Goal: Obtain resource: Obtain resource

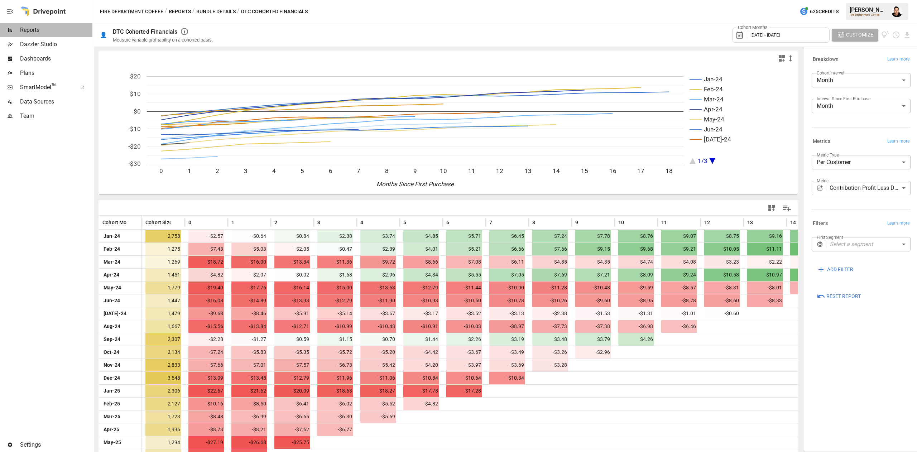
click at [27, 31] on span "Reports" at bounding box center [56, 30] width 72 height 9
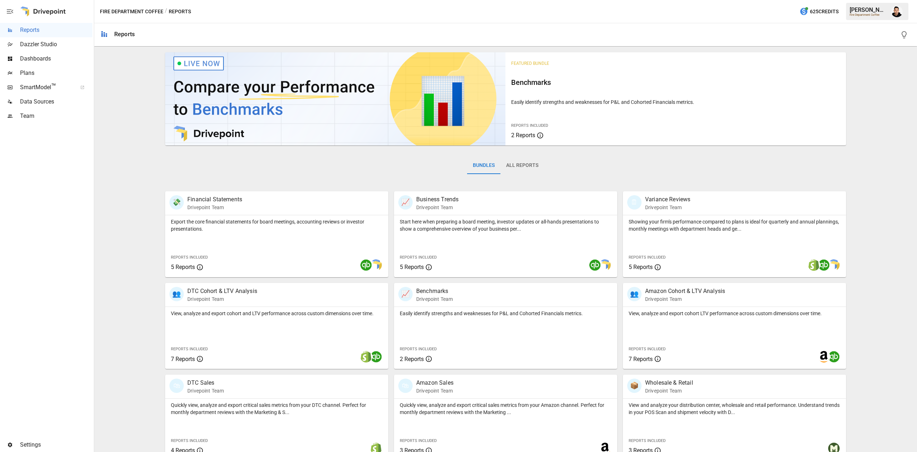
click at [57, 75] on span "Plans" at bounding box center [56, 73] width 72 height 9
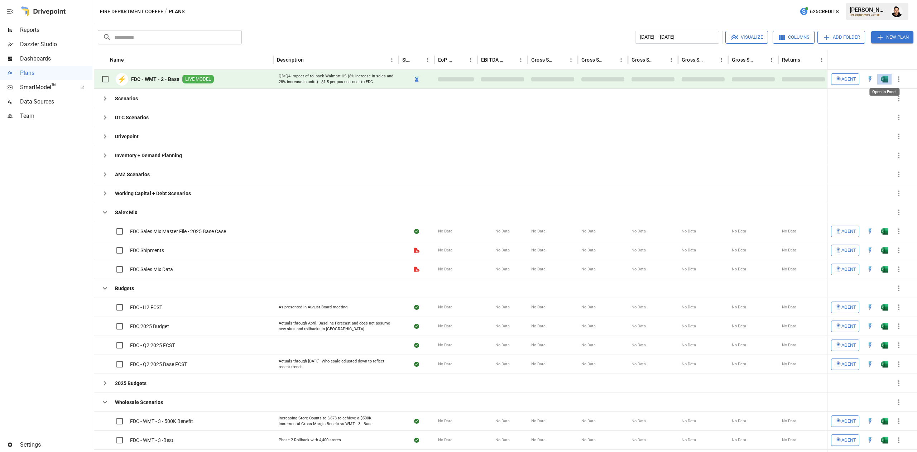
click at [886, 78] on img "Open in Excel" at bounding box center [884, 79] width 7 height 7
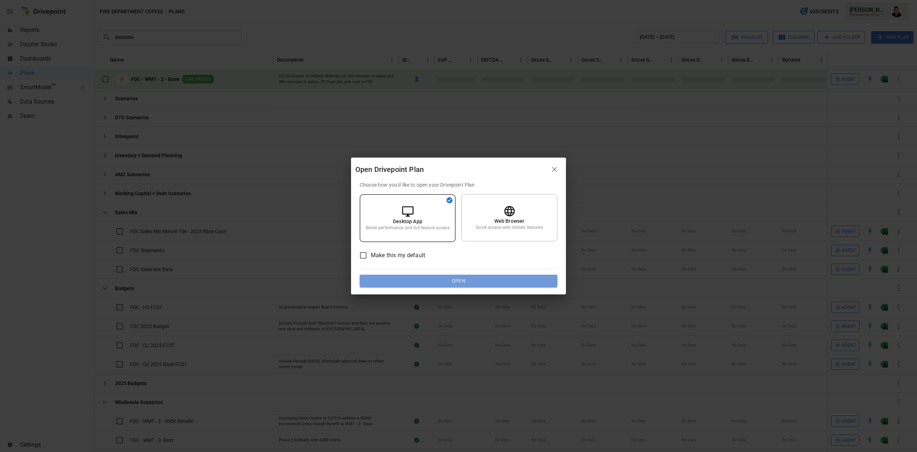
click at [484, 284] on button "Open" at bounding box center [459, 281] width 198 height 13
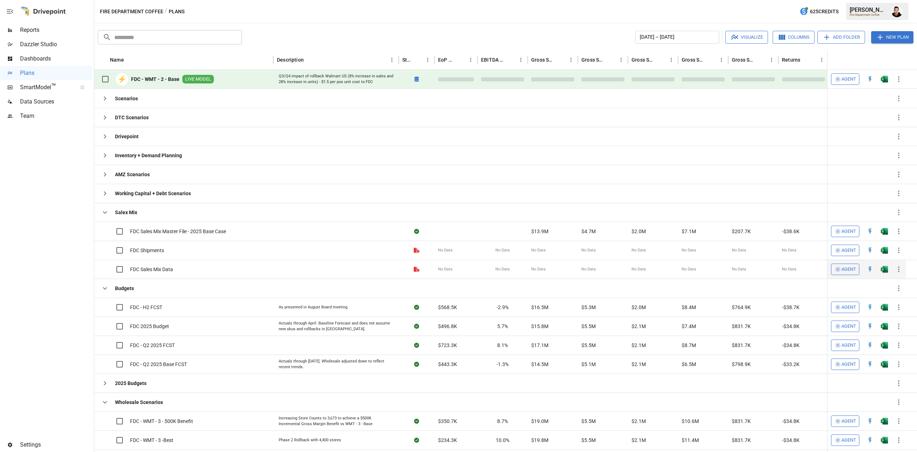
click at [891, 237] on button "button" at bounding box center [884, 231] width 23 height 11
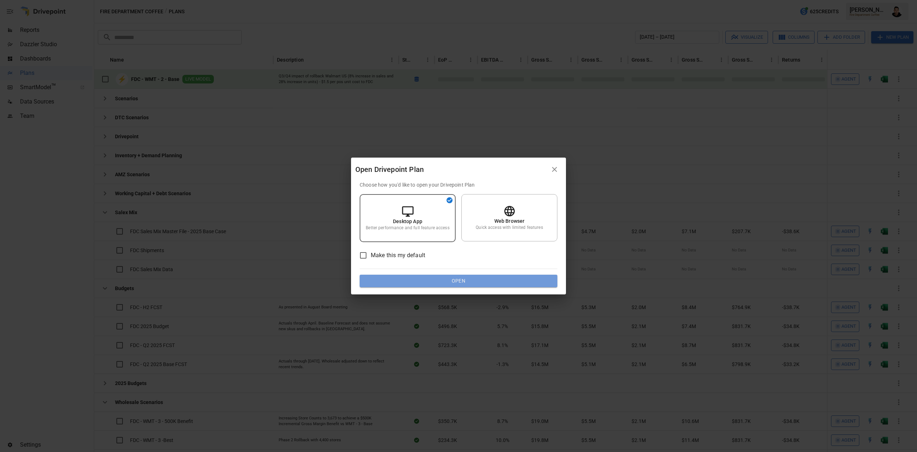
click at [475, 275] on button "Open" at bounding box center [459, 281] width 198 height 13
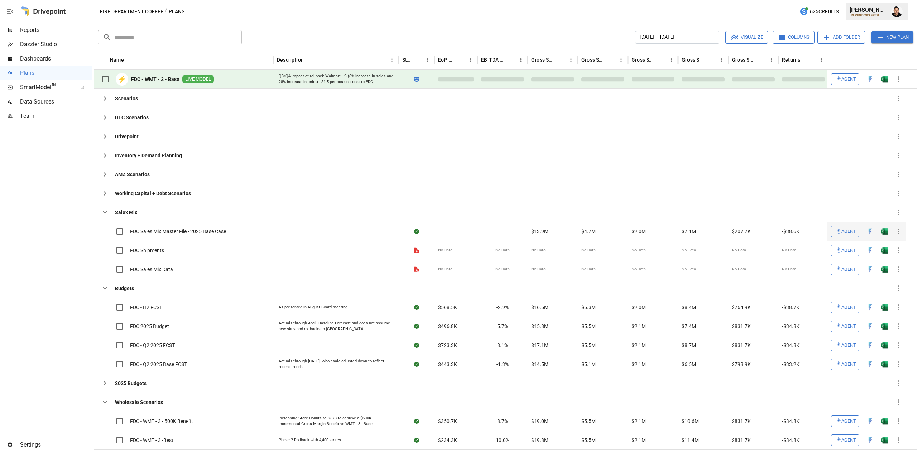
click at [881, 232] on img "Open in Excel" at bounding box center [884, 231] width 7 height 7
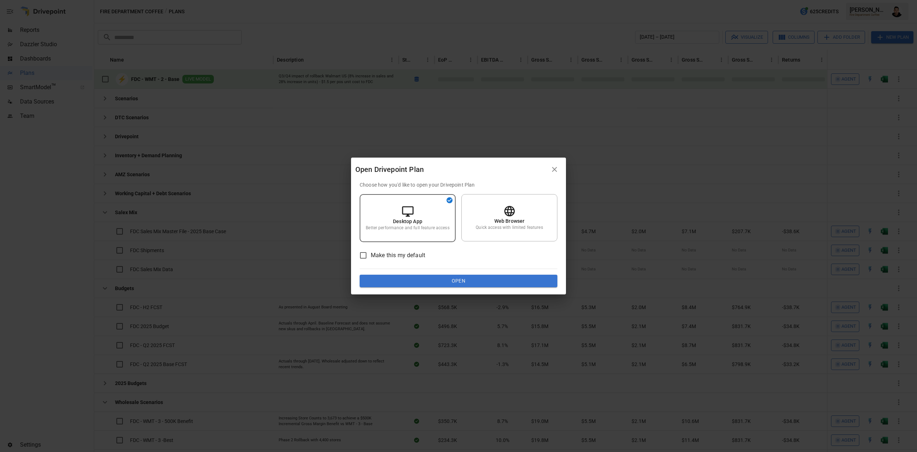
click at [483, 283] on button "Open" at bounding box center [459, 281] width 198 height 13
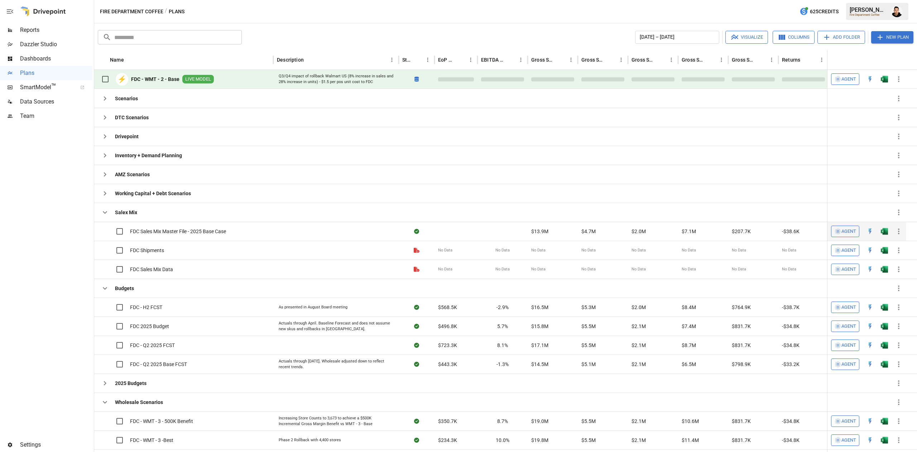
click at [880, 233] on button "button" at bounding box center [884, 231] width 23 height 11
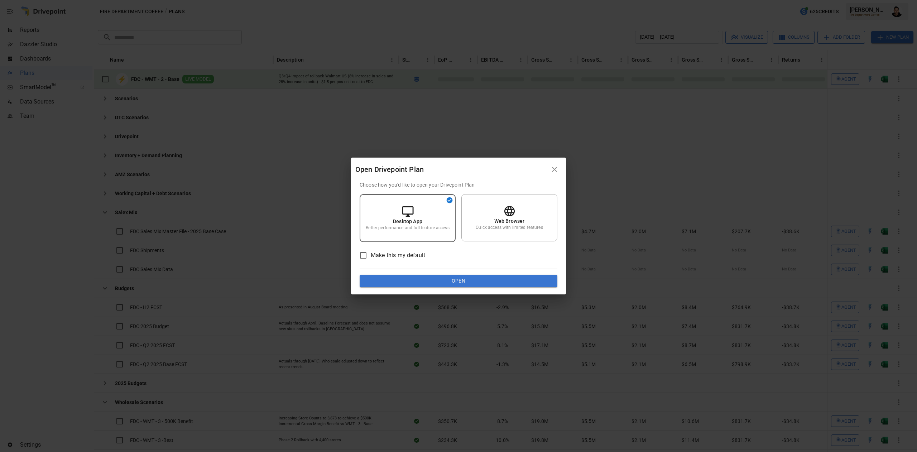
click at [441, 279] on button "Open" at bounding box center [459, 281] width 198 height 13
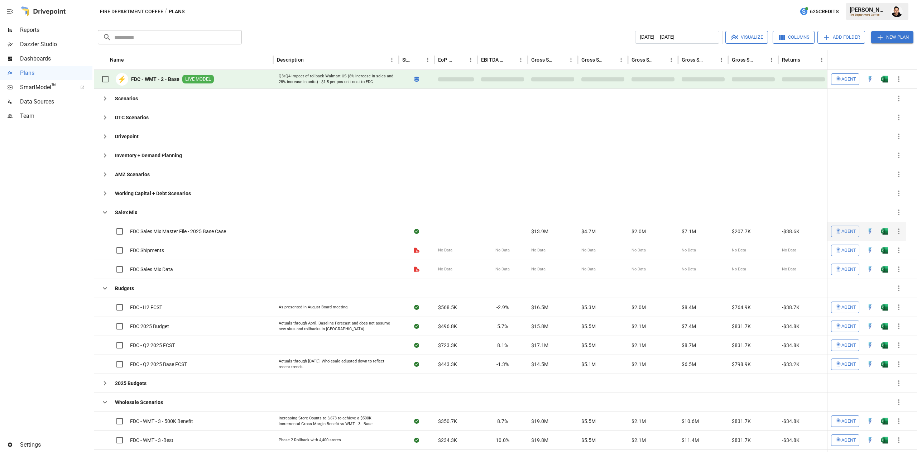
click at [885, 233] on img "Open in Excel" at bounding box center [884, 231] width 7 height 7
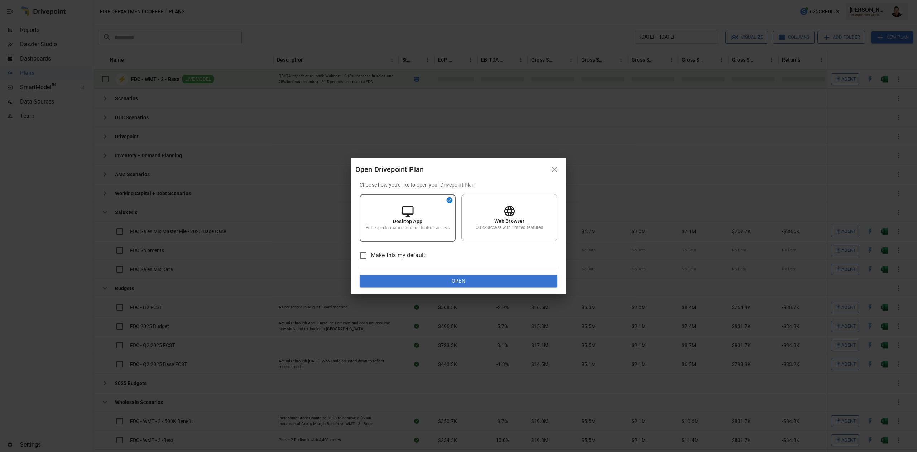
click at [523, 275] on button "Open" at bounding box center [459, 281] width 198 height 13
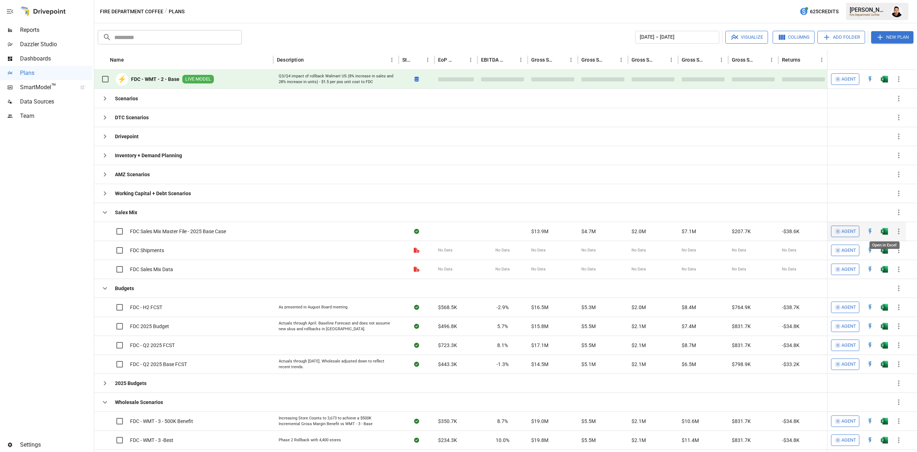
click at [883, 234] on img "Open in Excel" at bounding box center [884, 231] width 7 height 7
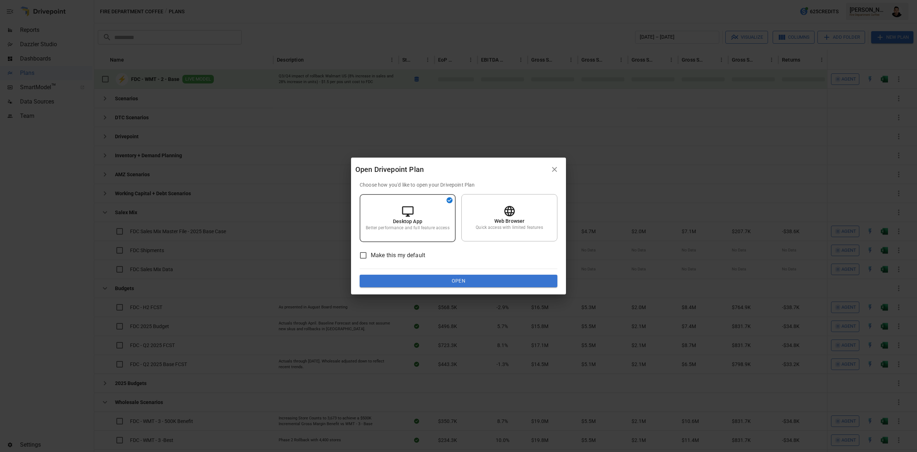
click at [483, 288] on div "Choose how you'd like to open your Drivepoint Plan Desktop App Better performan…" at bounding box center [458, 238] width 215 height 114
click at [491, 281] on button "Open" at bounding box center [459, 281] width 198 height 13
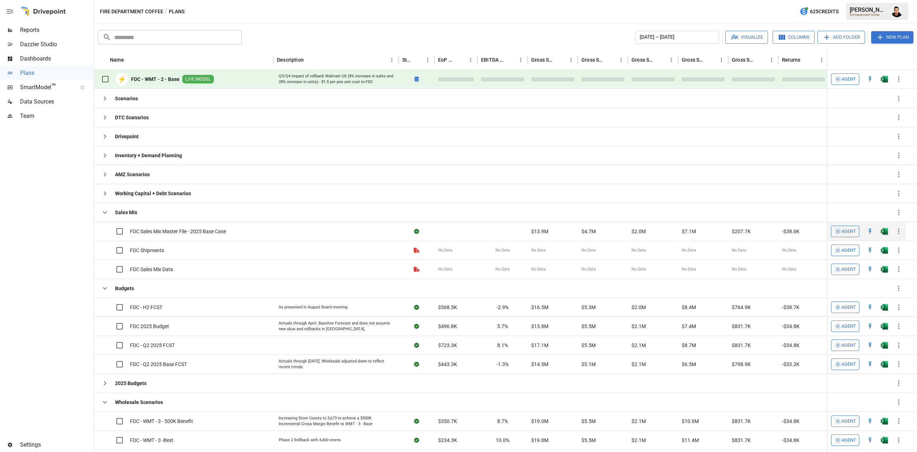
click at [887, 232] on img "Open in Excel" at bounding box center [884, 231] width 7 height 7
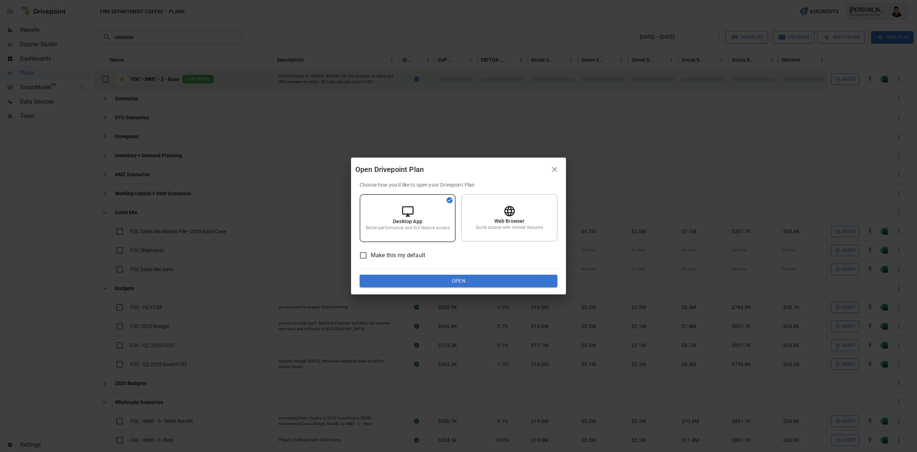
click at [469, 276] on button "Open" at bounding box center [459, 281] width 198 height 13
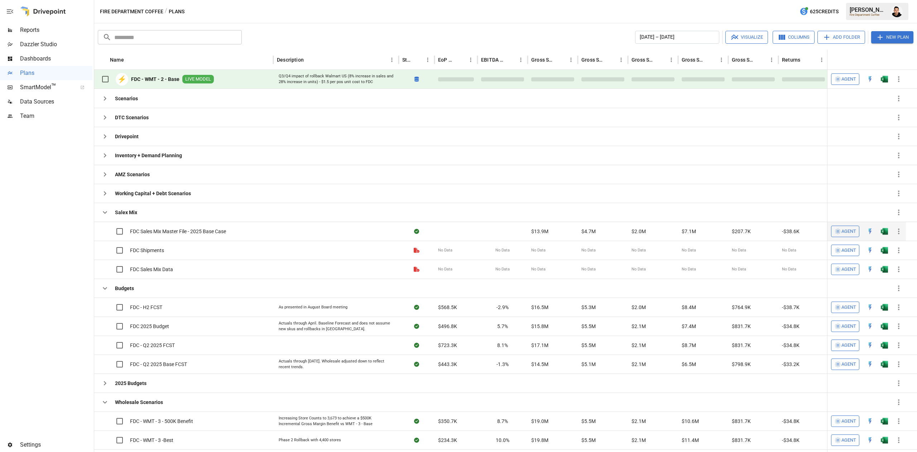
click at [879, 233] on button "button" at bounding box center [884, 231] width 23 height 11
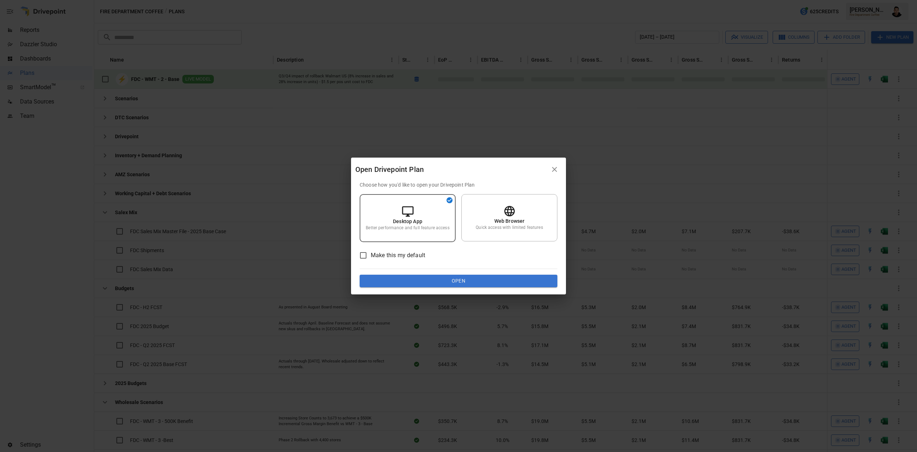
click at [532, 279] on button "Open" at bounding box center [459, 281] width 198 height 13
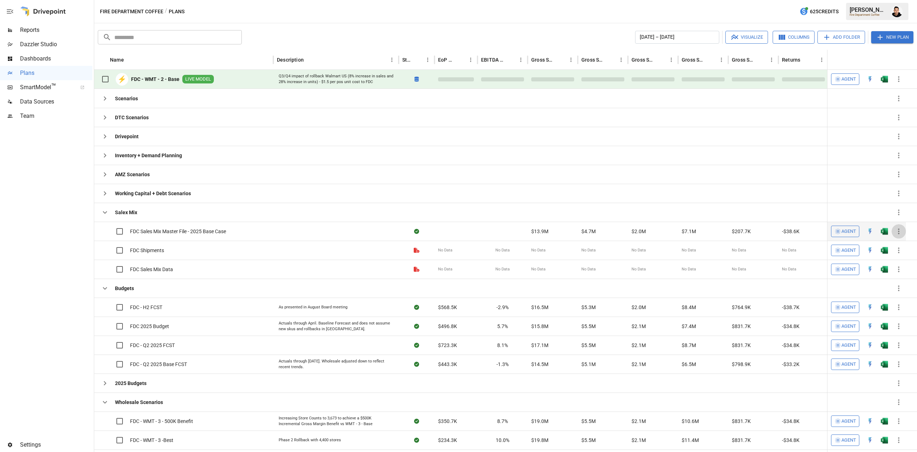
click at [895, 230] on icon "button" at bounding box center [899, 231] width 9 height 9
click at [895, 230] on div at bounding box center [458, 226] width 917 height 452
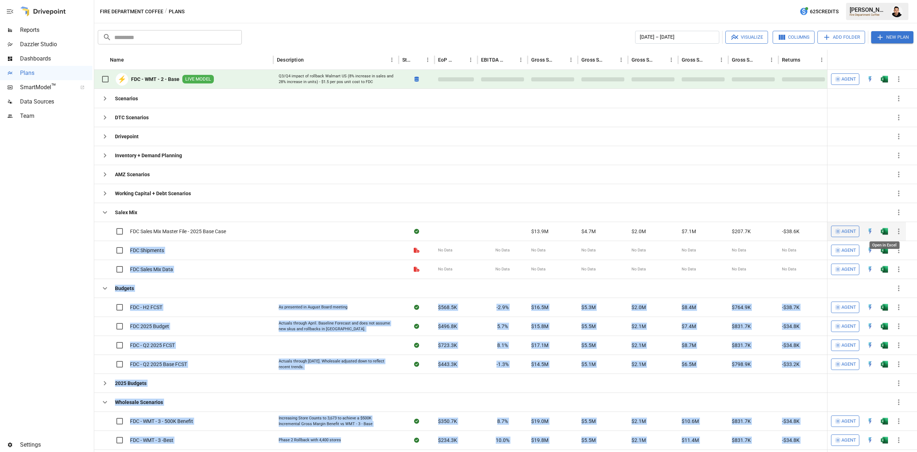
click at [885, 232] on img "Open in Excel" at bounding box center [884, 231] width 7 height 7
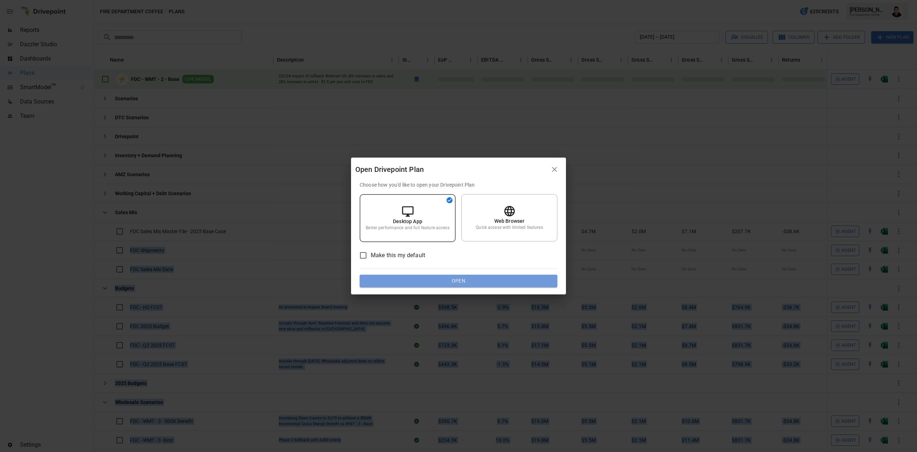
click at [459, 278] on button "Open" at bounding box center [459, 281] width 198 height 13
